Goal: Register for event/course

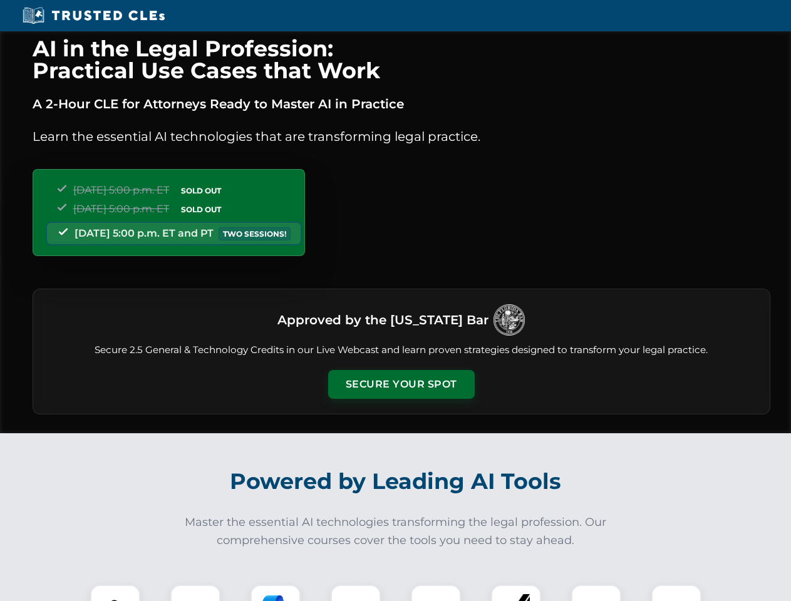
click at [401, 384] on button "Secure Your Spot" at bounding box center [401, 384] width 146 height 29
click at [115, 593] on img at bounding box center [115, 610] width 36 height 36
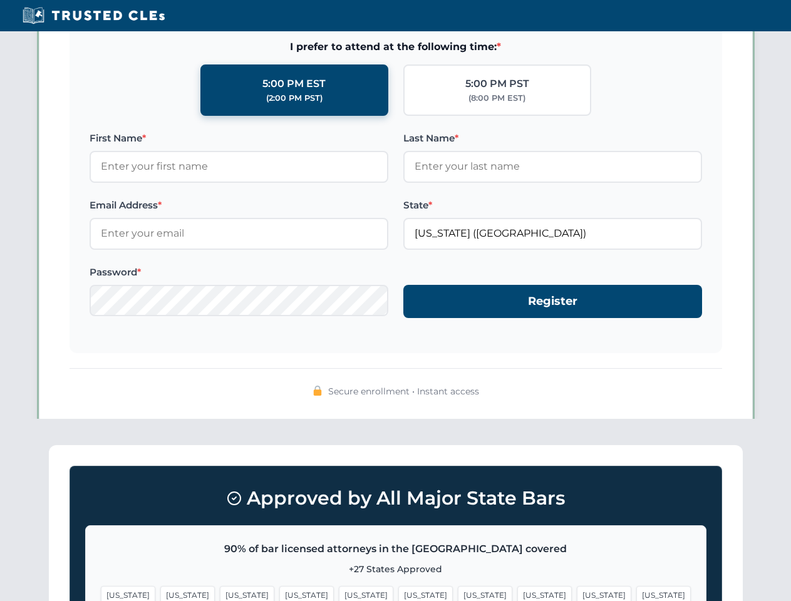
click at [458, 593] on span "[US_STATE]" at bounding box center [485, 595] width 54 height 18
click at [577, 593] on span "[US_STATE]" at bounding box center [604, 595] width 54 height 18
